Goal: Obtain resource: Obtain resource

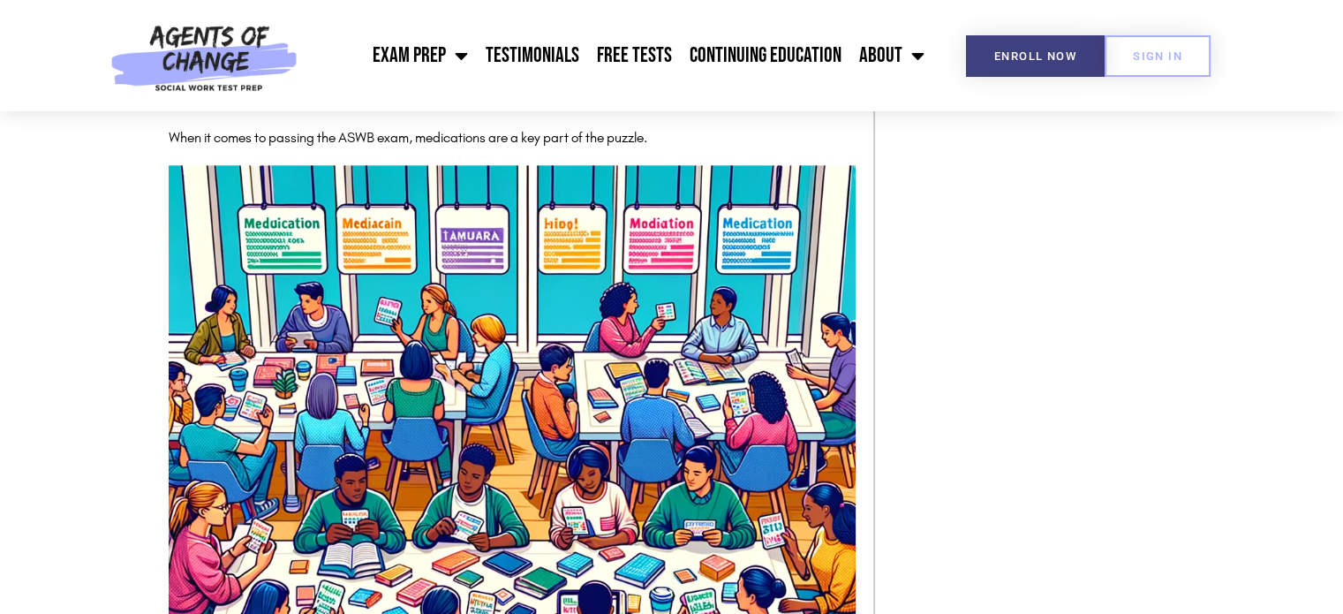
scroll to position [2156, 0]
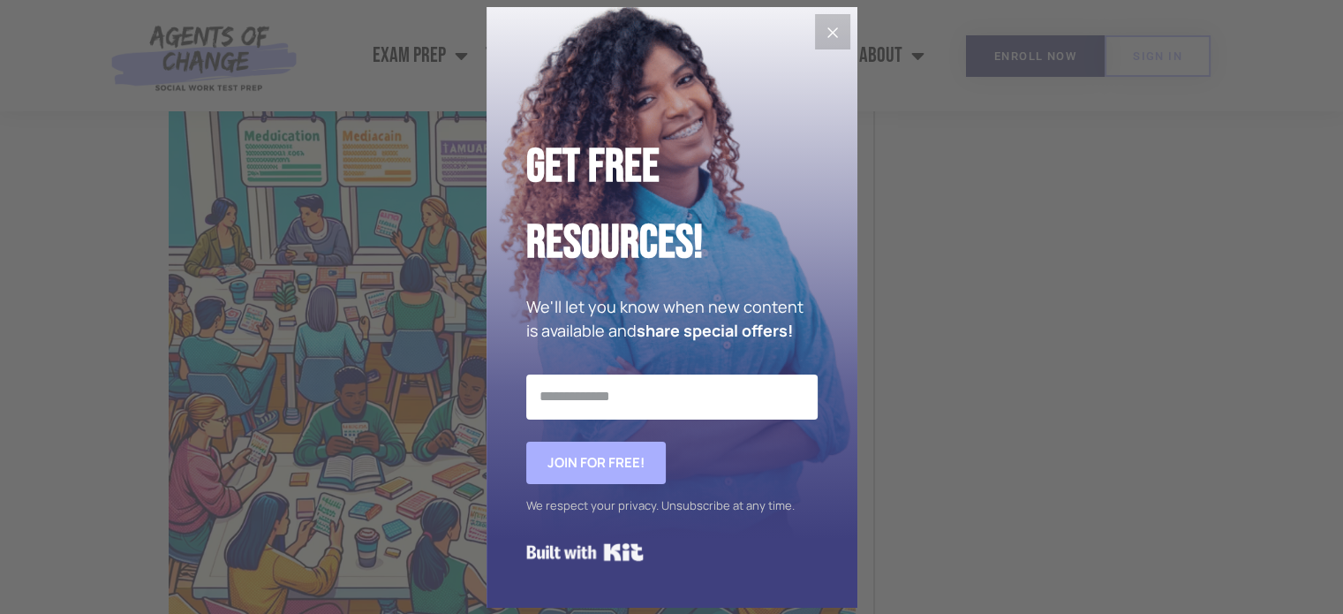
click at [827, 31] on icon "Close" at bounding box center [832, 32] width 21 height 21
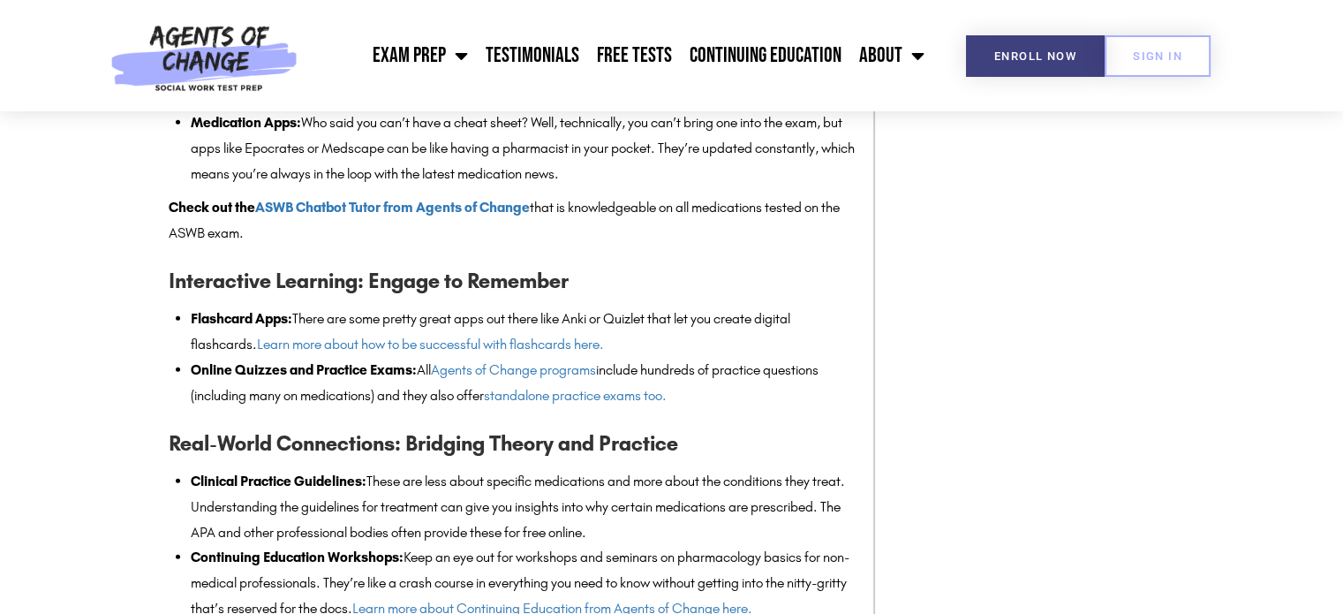
scroll to position [4499, 0]
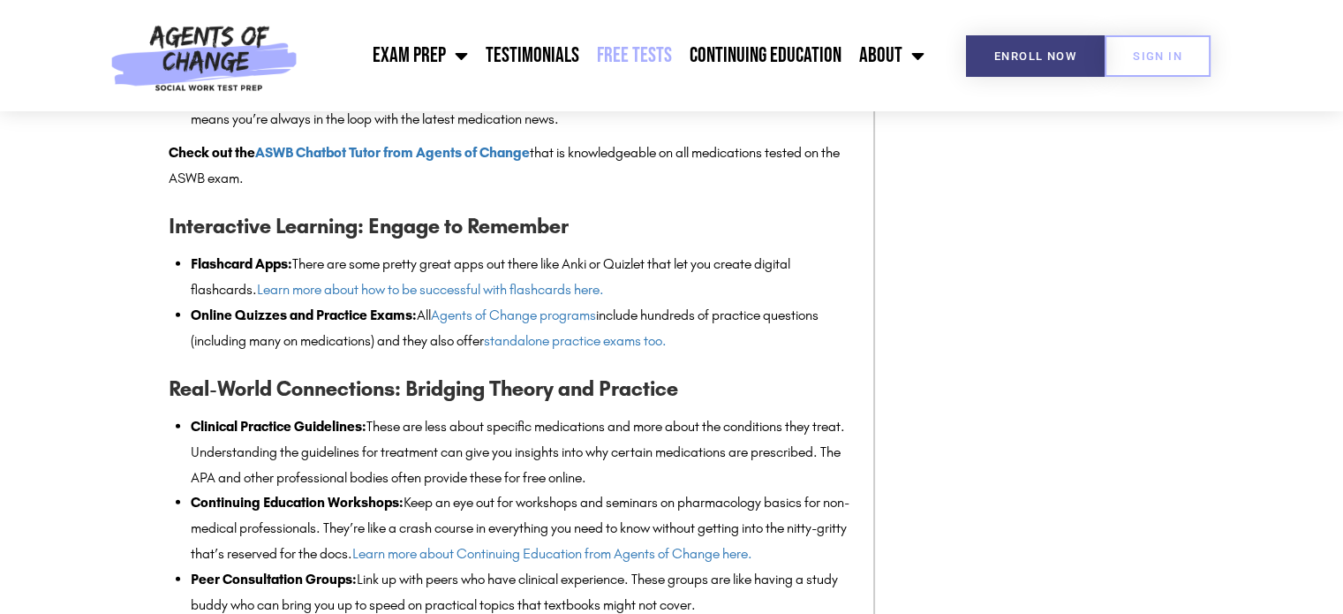
click at [616, 42] on link "Free Tests" at bounding box center [634, 56] width 93 height 44
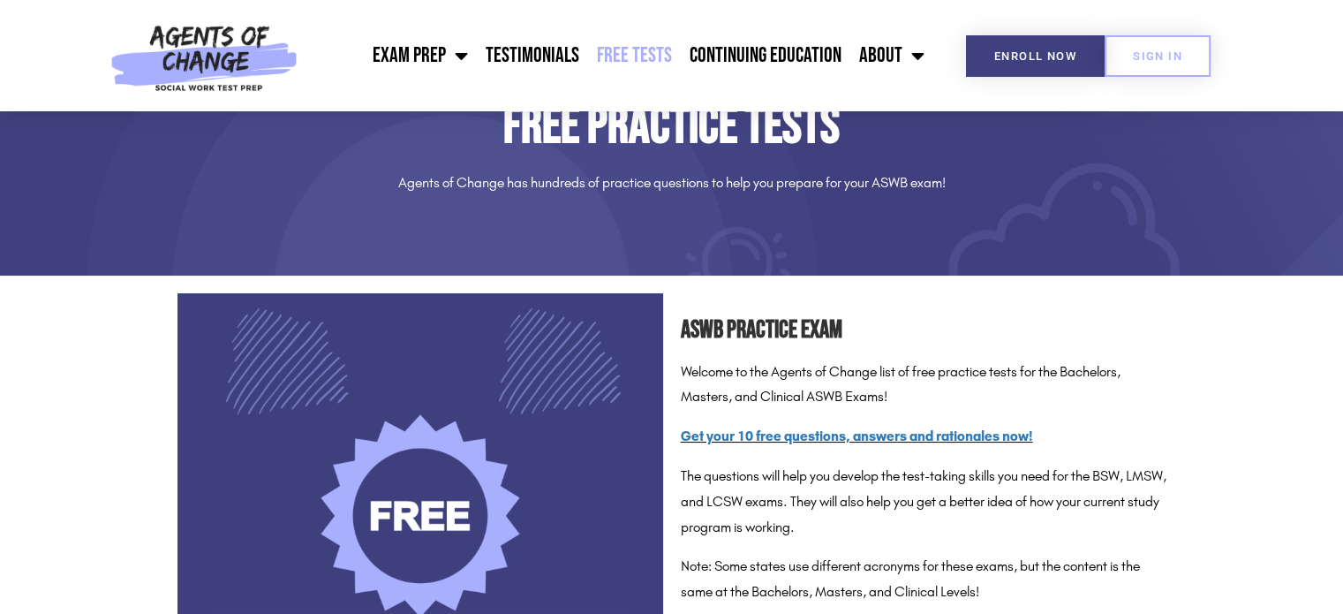
scroll to position [184, 0]
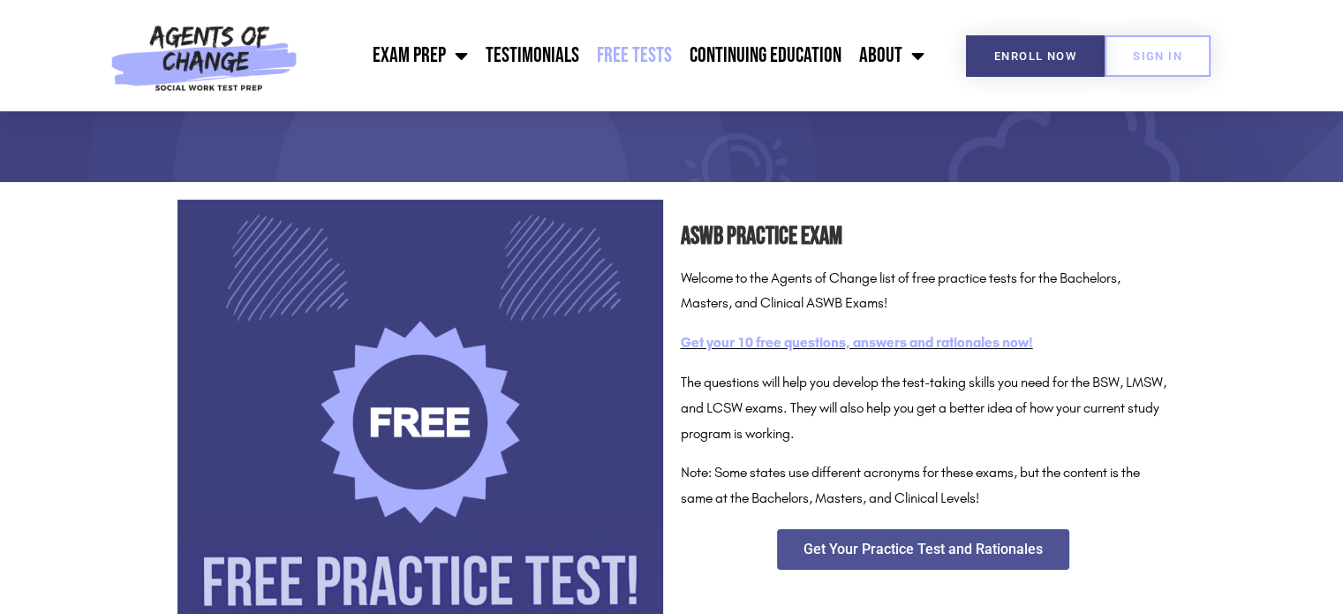
click at [835, 348] on link "Get your 10 free questions, answers and rationales now!" at bounding box center [857, 342] width 352 height 17
